Goal: Transaction & Acquisition: Purchase product/service

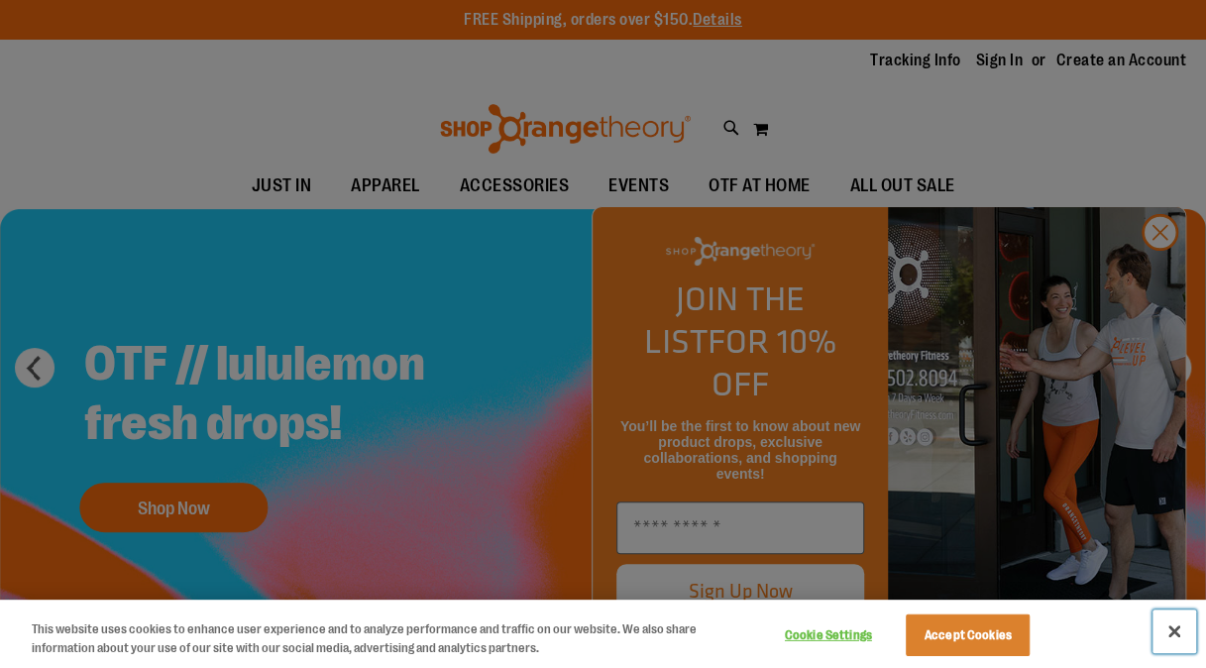
click at [1176, 620] on button "Close" at bounding box center [1175, 632] width 44 height 44
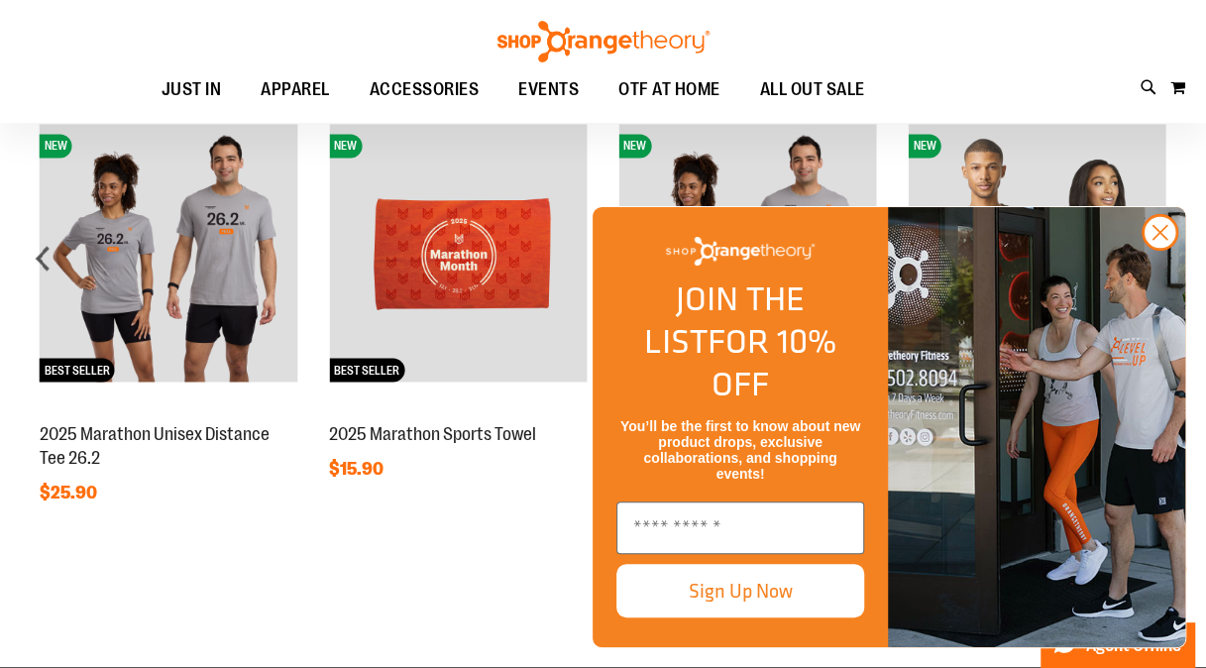
scroll to position [1436, 0]
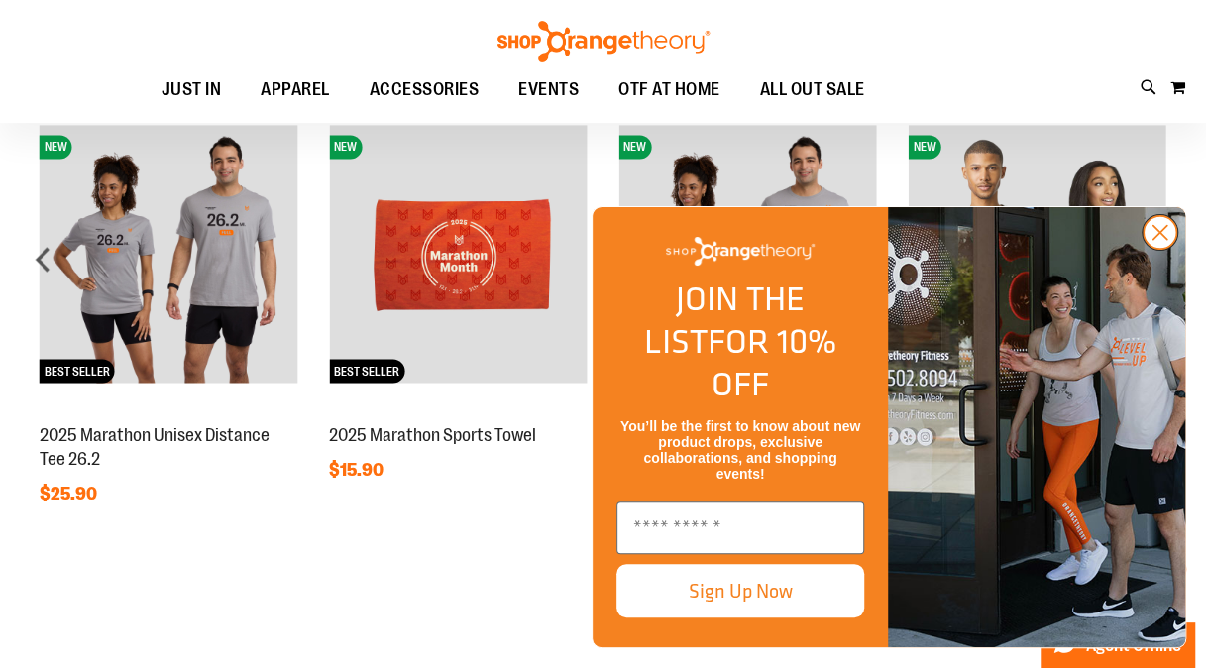
click at [1152, 249] on circle "Close dialog" at bounding box center [1160, 232] width 33 height 33
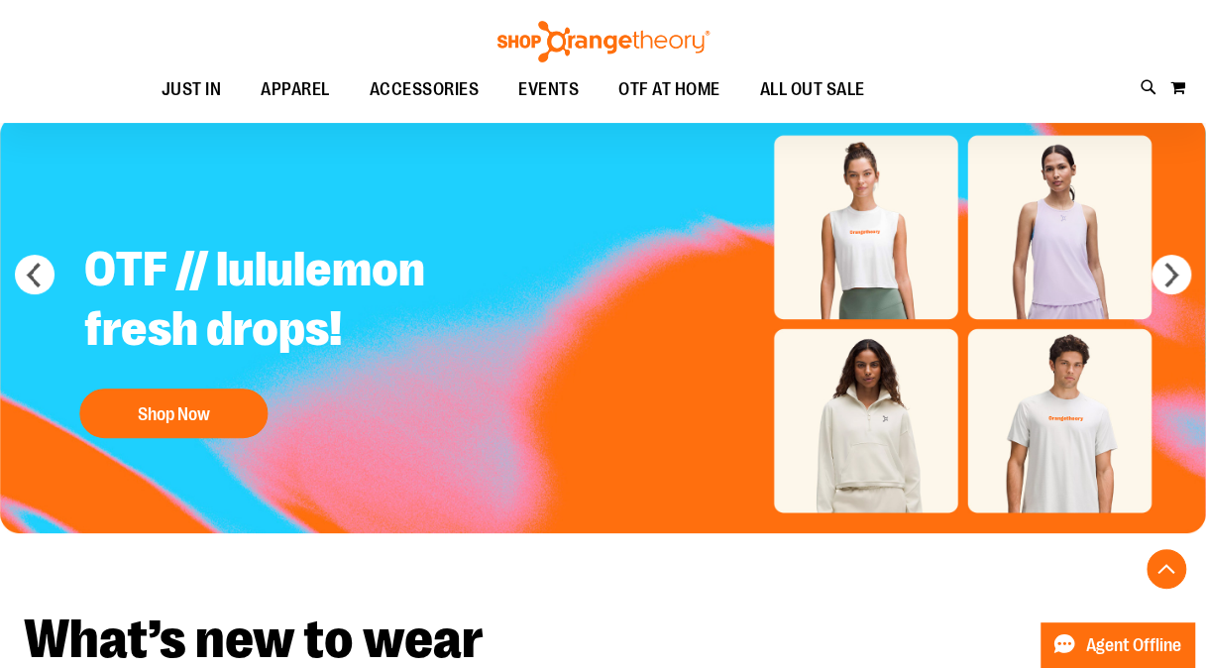
scroll to position [0, 0]
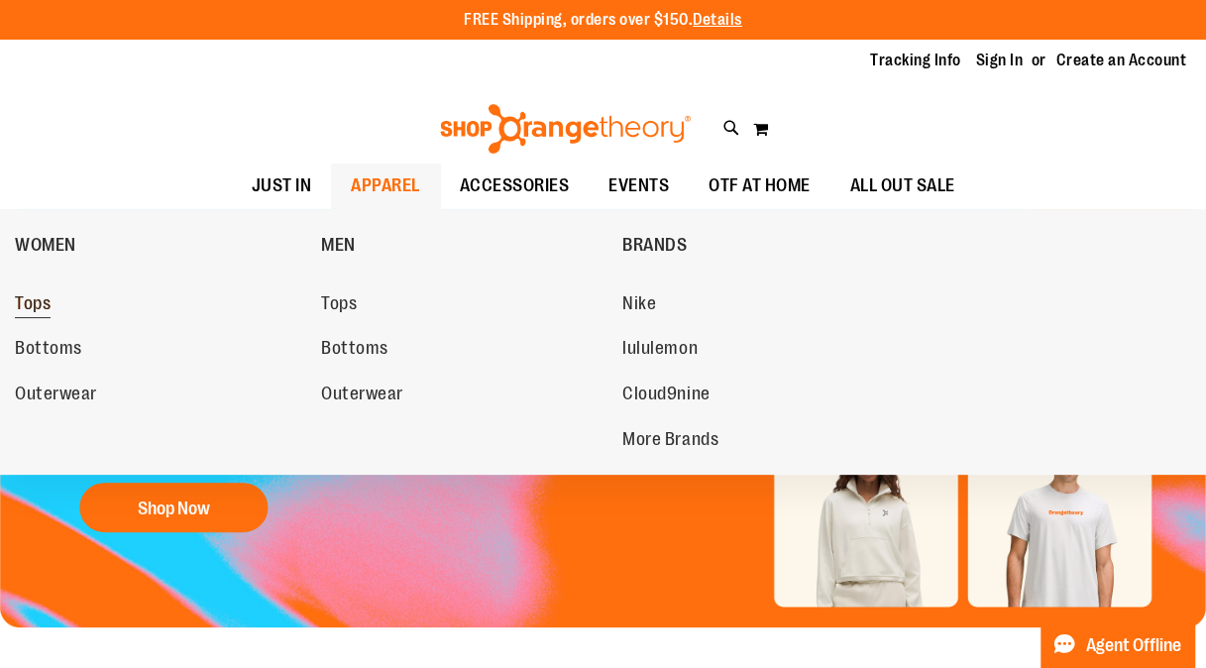
click at [125, 305] on link "Tops" at bounding box center [158, 304] width 286 height 36
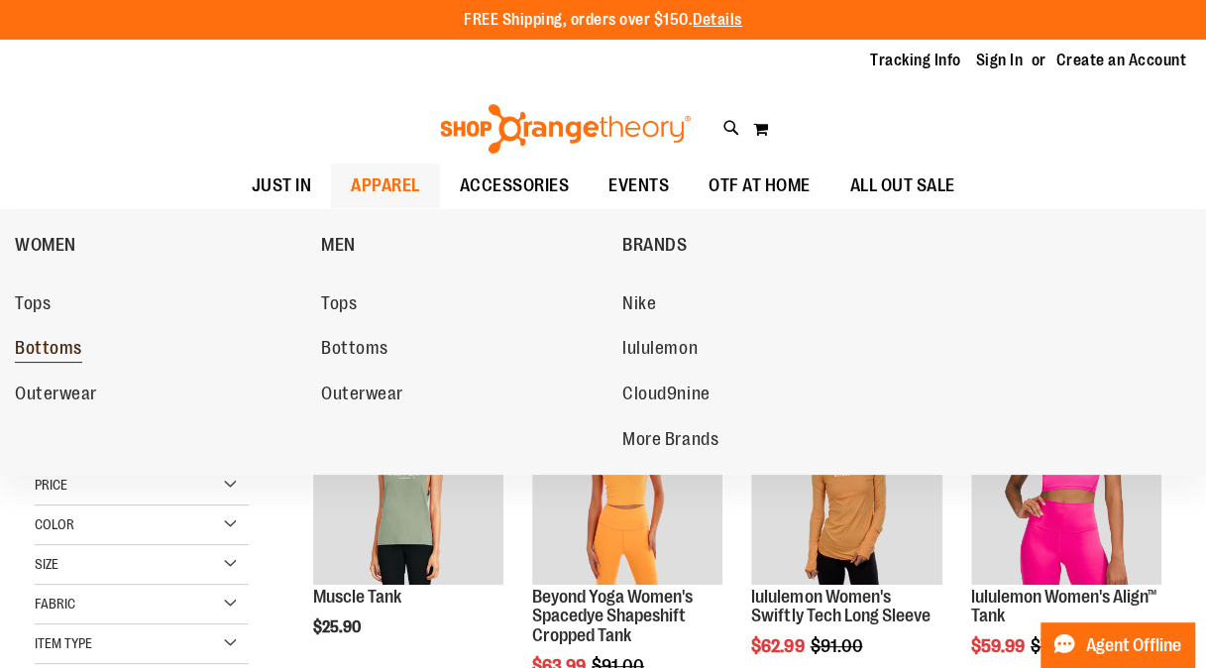
click at [128, 355] on link "Bottoms" at bounding box center [158, 349] width 286 height 36
